Goal: Register for event/course

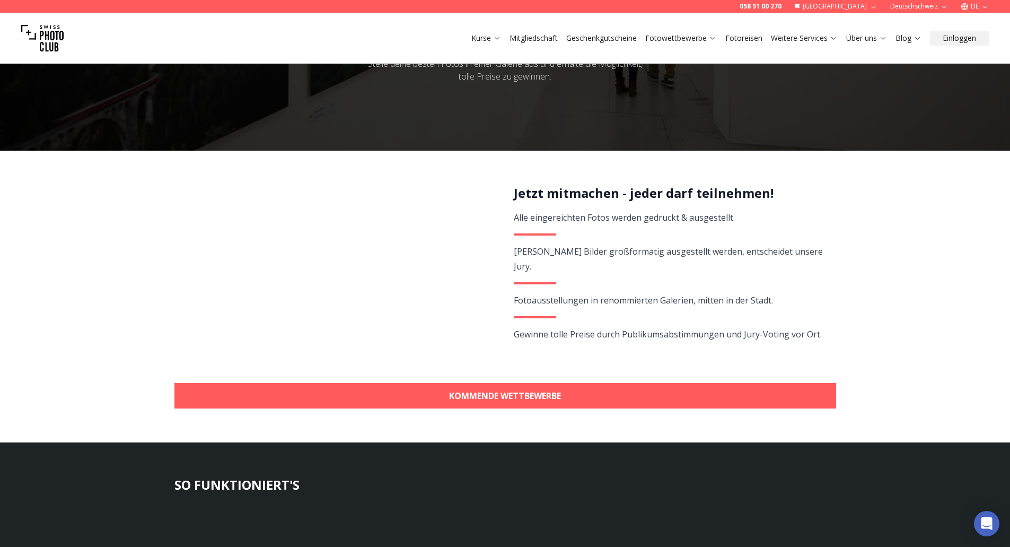
scroll to position [159, 0]
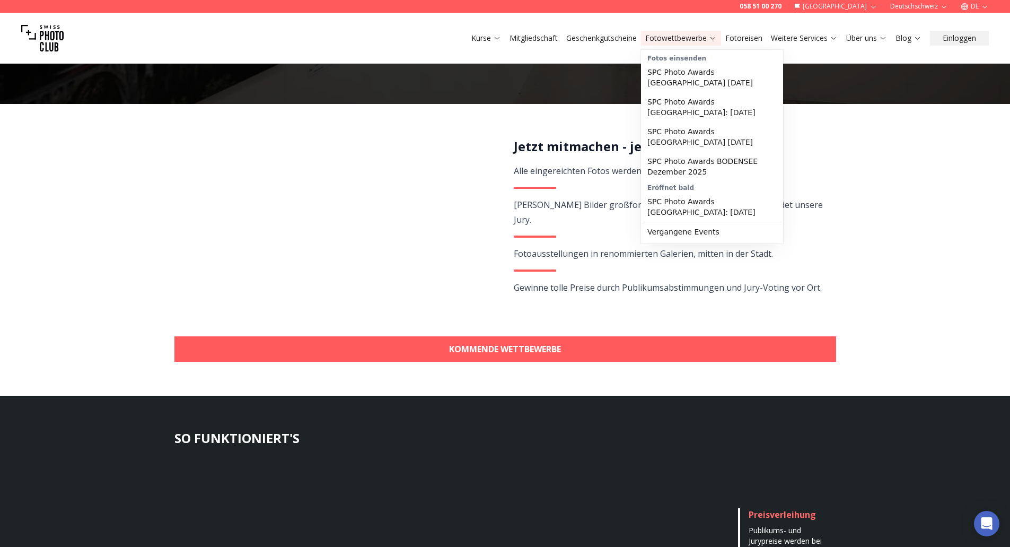
click at [680, 36] on link "Fotowettbewerbe" at bounding box center [681, 38] width 72 height 11
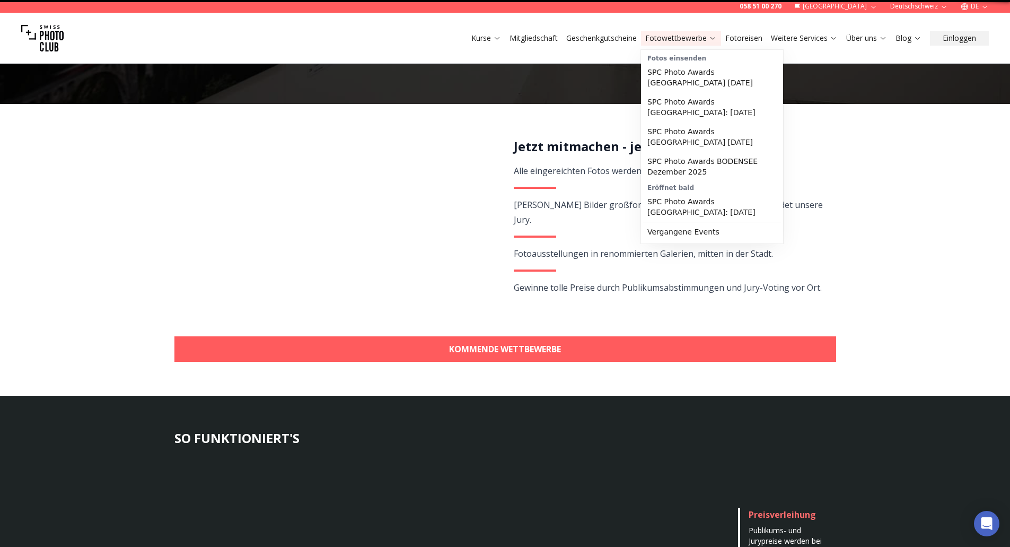
scroll to position [0, 0]
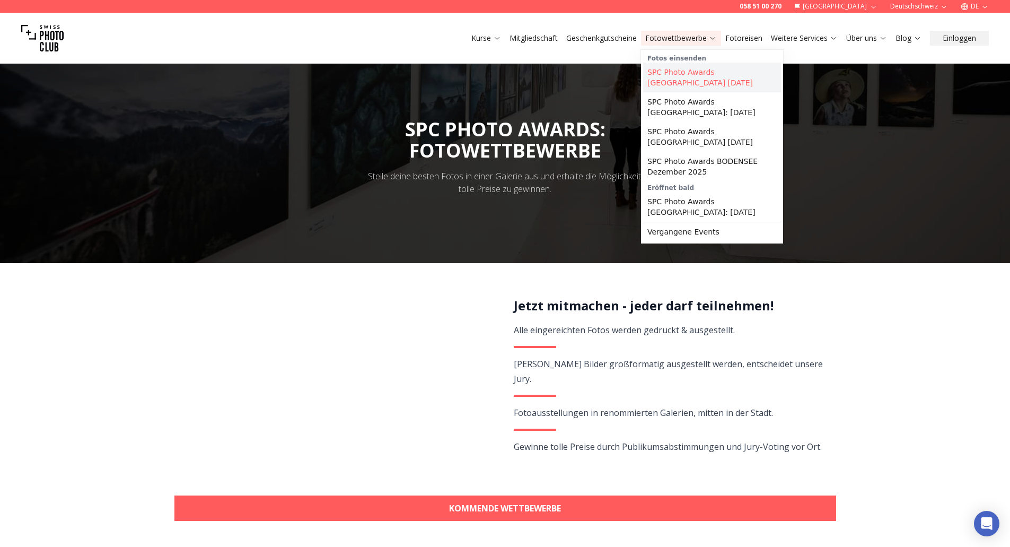
click at [746, 75] on link "SPC Photo Awards [GEOGRAPHIC_DATA] [DATE]" at bounding box center [712, 78] width 138 height 30
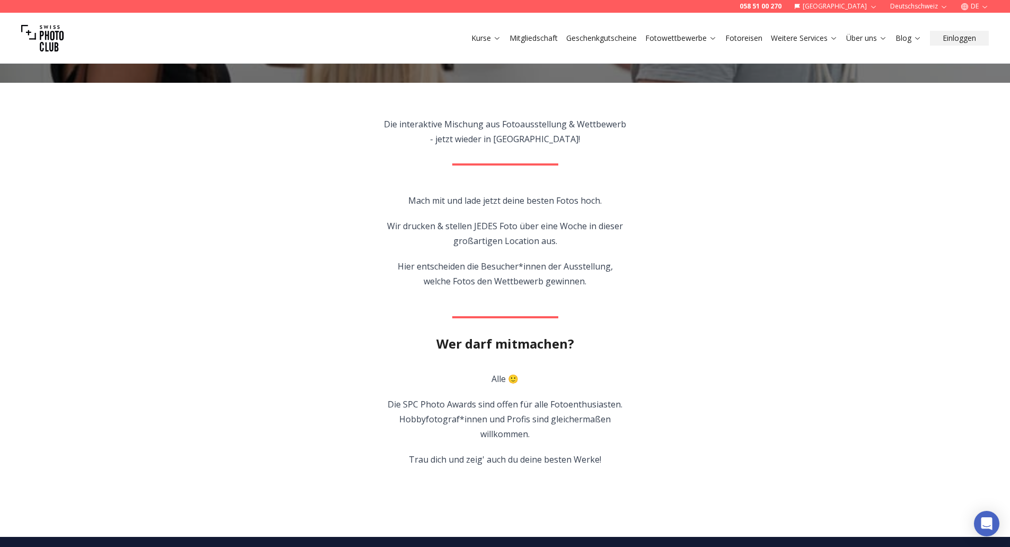
scroll to position [106, 0]
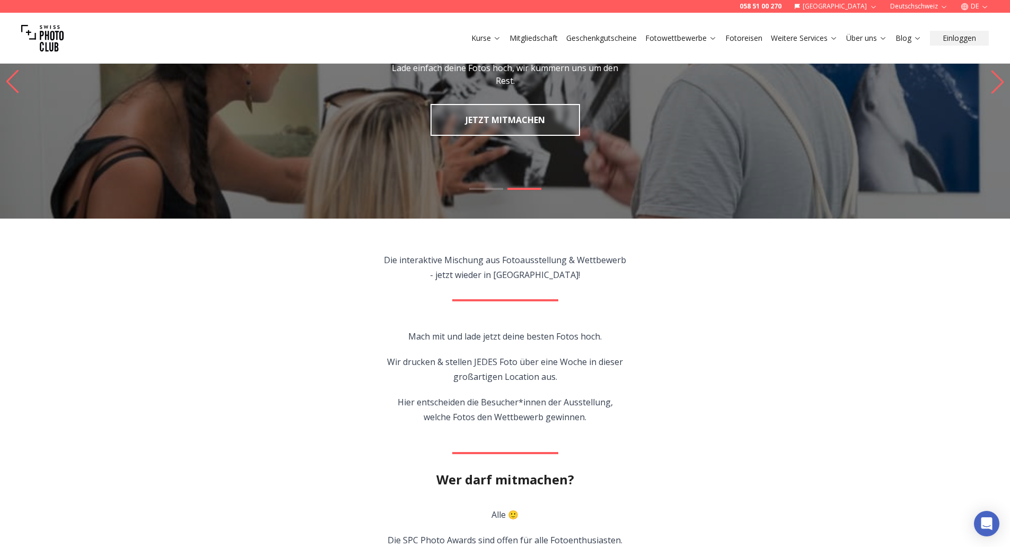
click at [701, 46] on div "Kurse Mitgliedschaft Geschenkgutscheine Fotowettbewerbe Fotoreisen Weitere Serv…" at bounding box center [505, 38] width 1010 height 51
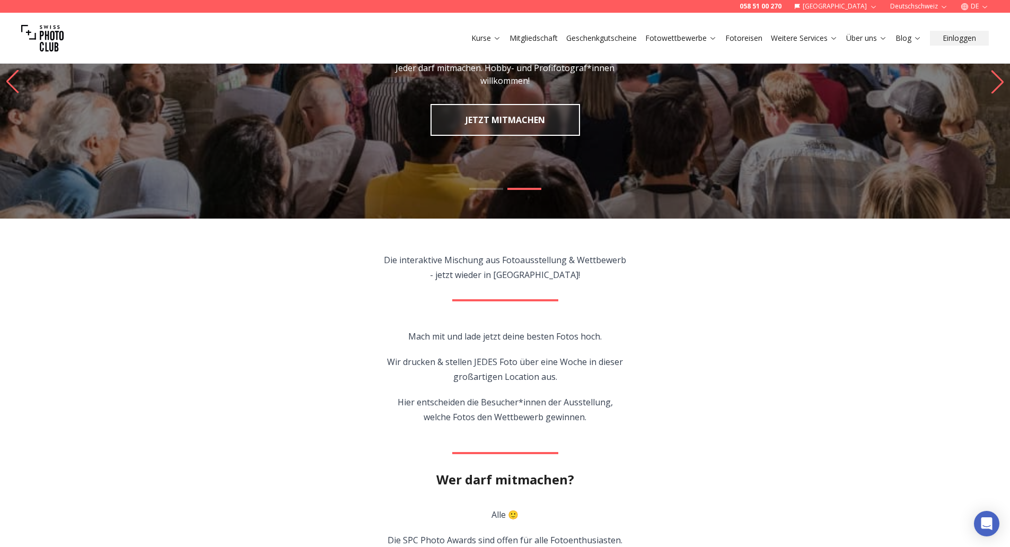
click at [703, 37] on link "Fotowettbewerbe" at bounding box center [681, 38] width 72 height 11
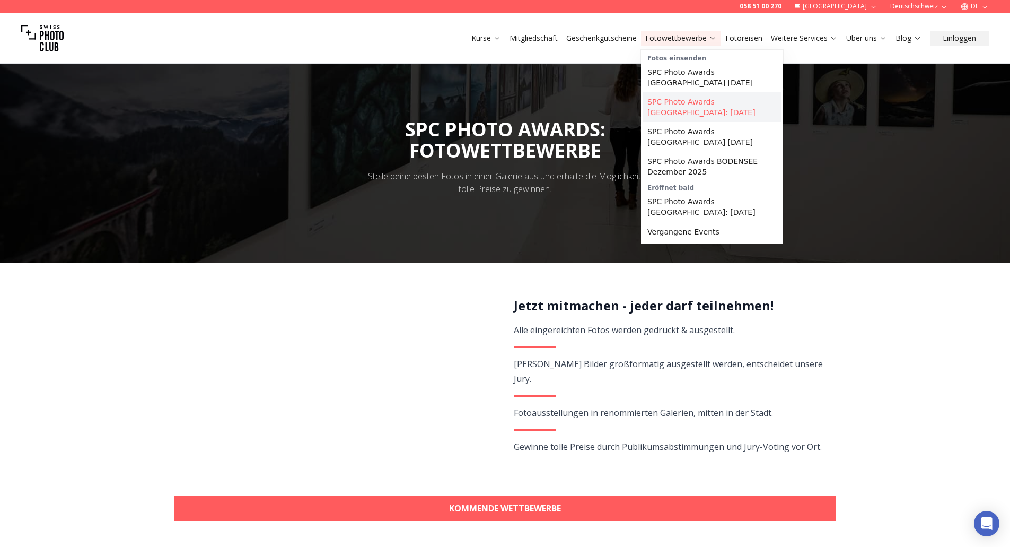
click at [687, 97] on link "SPC Photo Awards [GEOGRAPHIC_DATA]: [DATE]" at bounding box center [712, 107] width 138 height 30
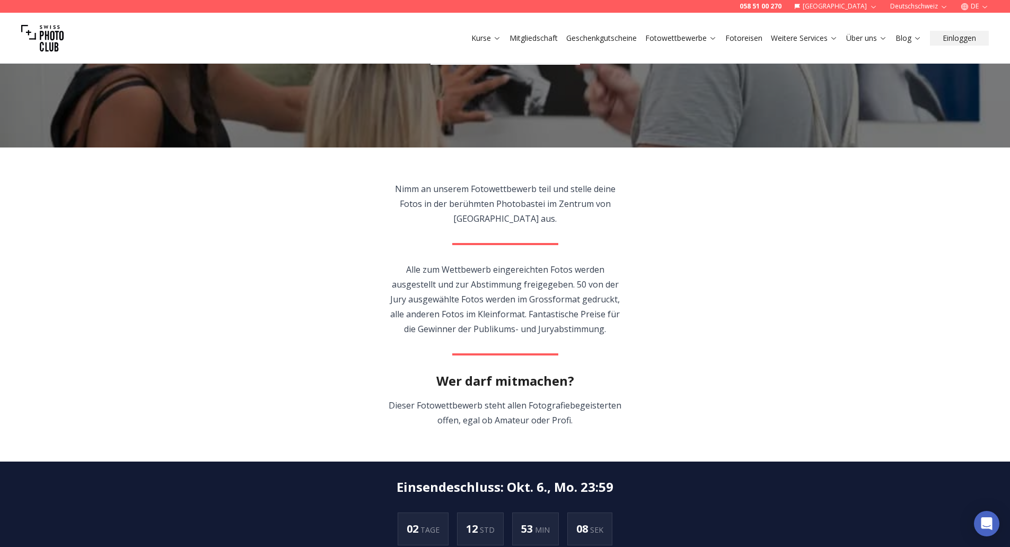
scroll to position [53, 0]
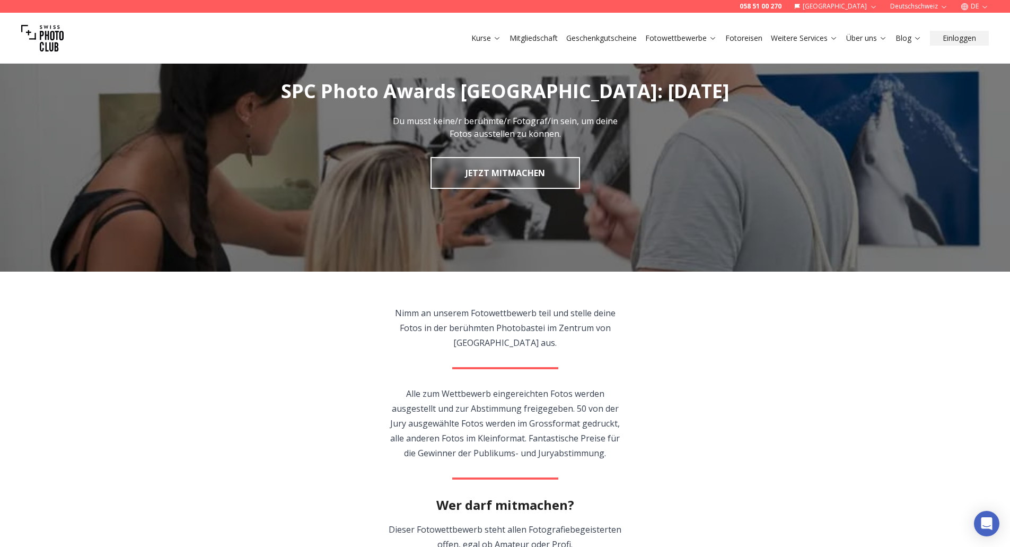
click at [717, 402] on section "Nimm an unserem Fotowettbewerb teil und stelle deine Fotos in der berühmten Pho…" at bounding box center [505, 429] width 679 height 314
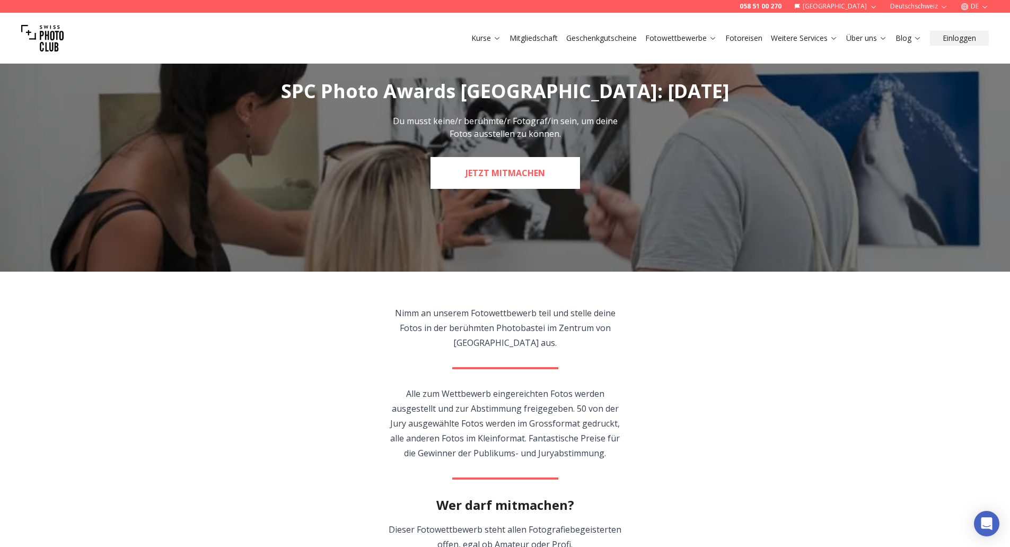
click at [504, 177] on link "JETZT MITMACHEN" at bounding box center [506, 173] width 150 height 32
